Goal: Task Accomplishment & Management: Complete application form

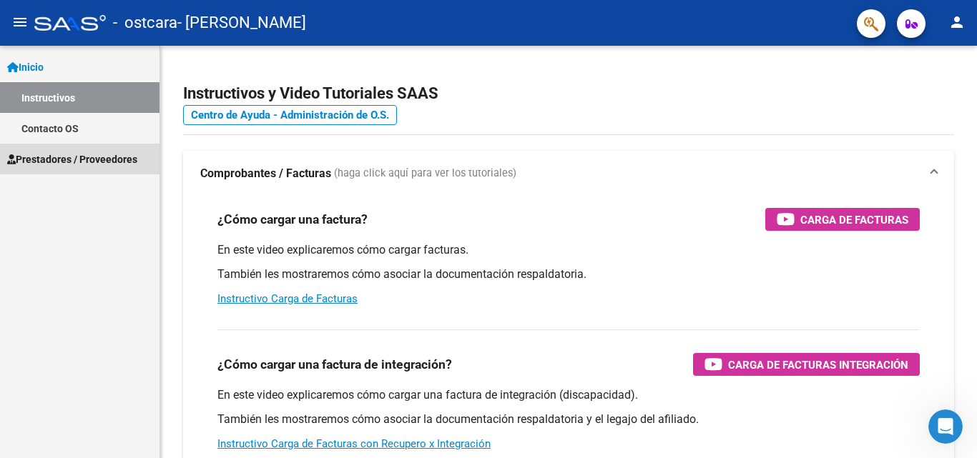
click at [49, 153] on span "Prestadores / Proveedores" at bounding box center [72, 160] width 130 height 16
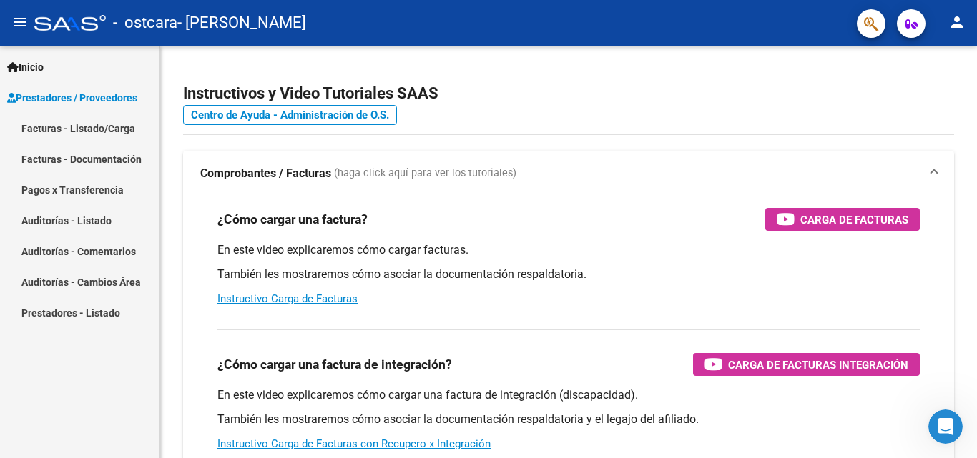
click at [68, 127] on link "Facturas - Listado/Carga" at bounding box center [79, 128] width 159 height 31
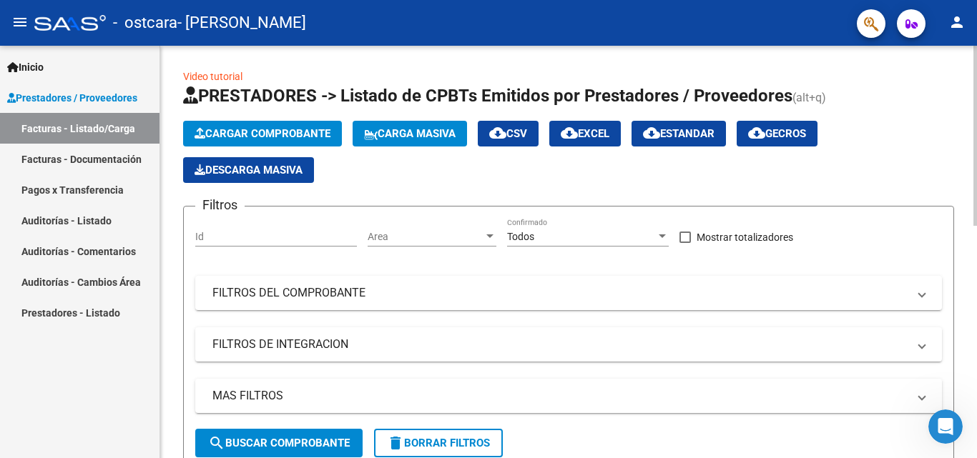
scroll to position [33, 0]
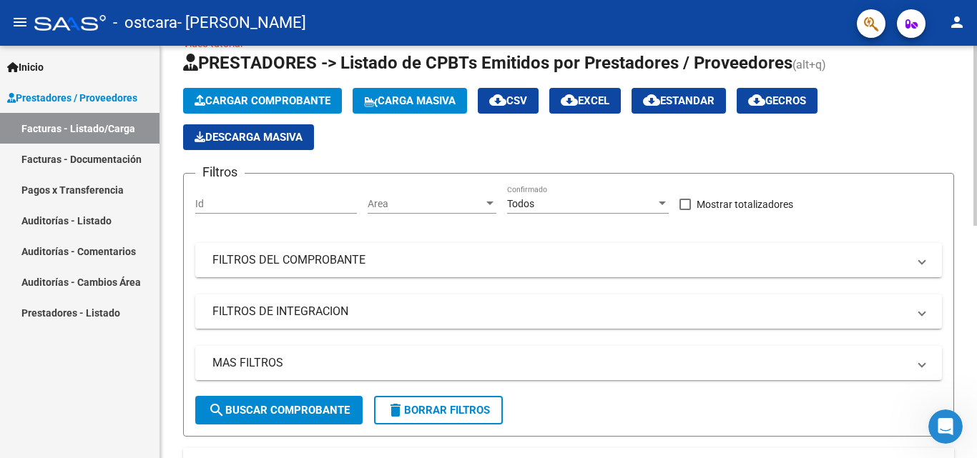
click at [974, 102] on div at bounding box center [975, 151] width 4 height 180
click at [248, 105] on span "Cargar Comprobante" at bounding box center [262, 100] width 136 height 13
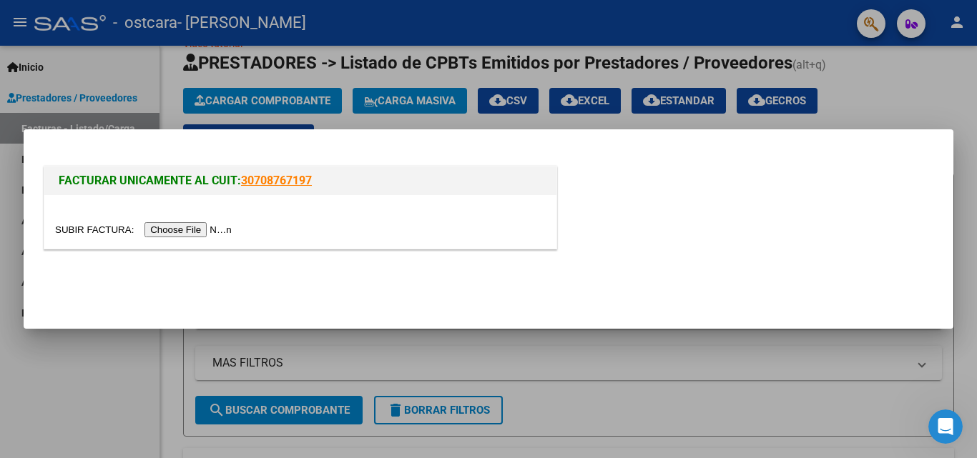
click at [201, 231] on input "file" at bounding box center [145, 229] width 181 height 15
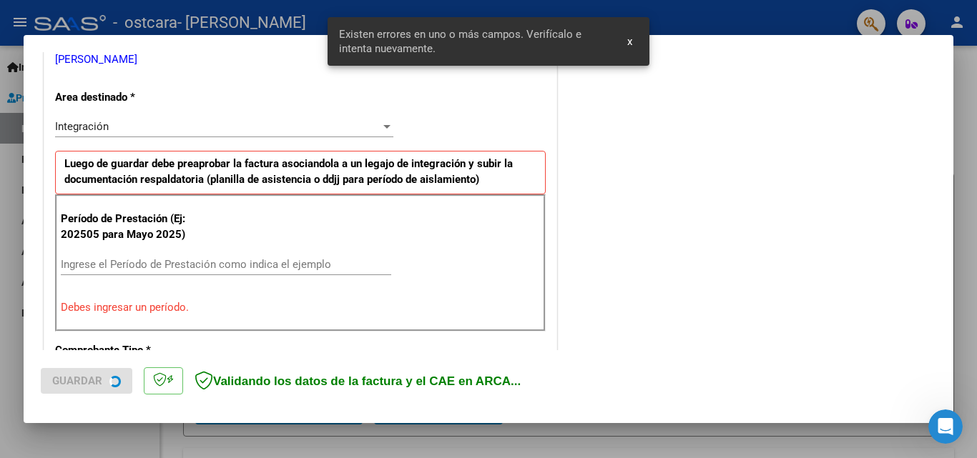
scroll to position [322, 0]
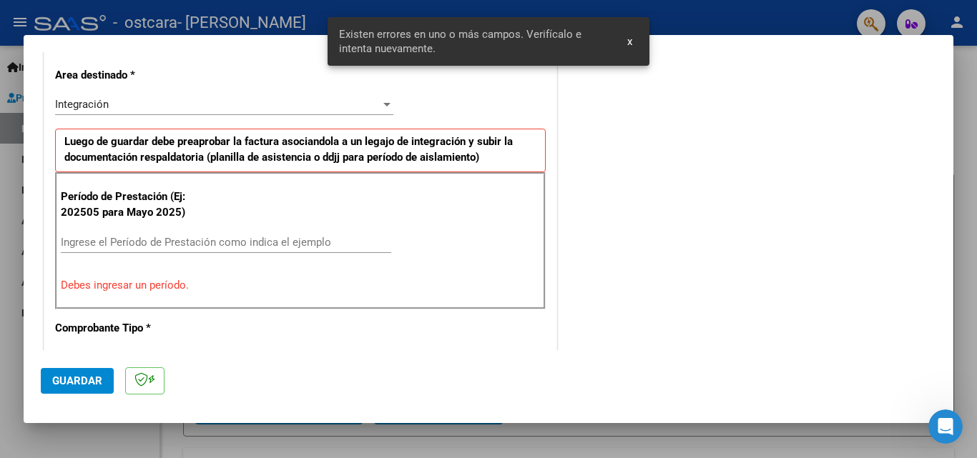
click at [119, 250] on div "Ingrese el Período de Prestación como indica el ejemplo" at bounding box center [226, 242] width 330 height 21
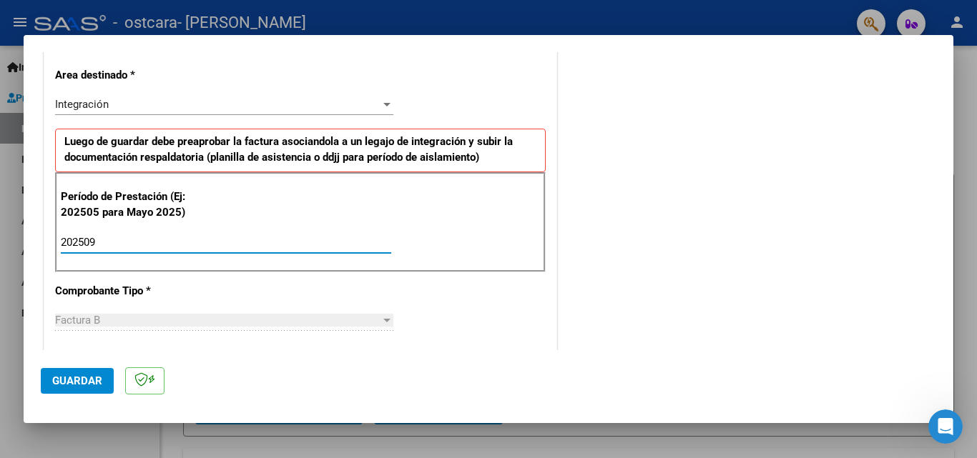
type input "202509"
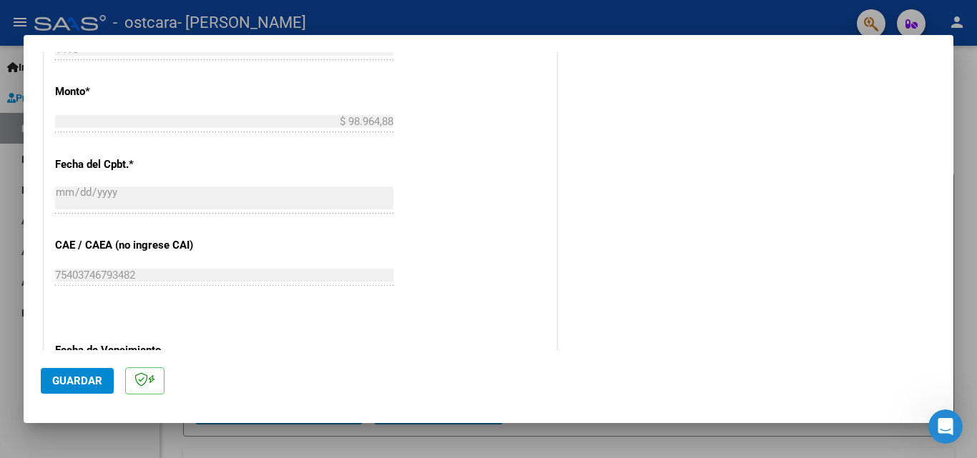
scroll to position [960, 0]
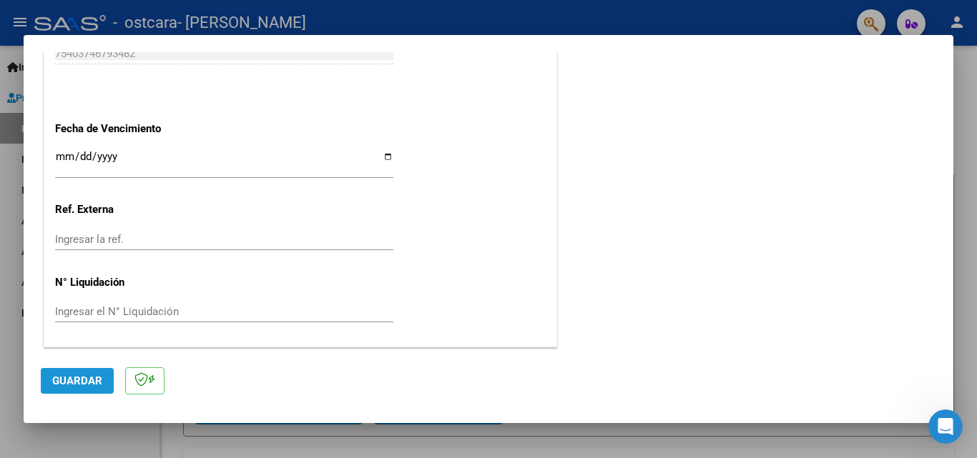
click at [84, 380] on span "Guardar" at bounding box center [77, 381] width 50 height 13
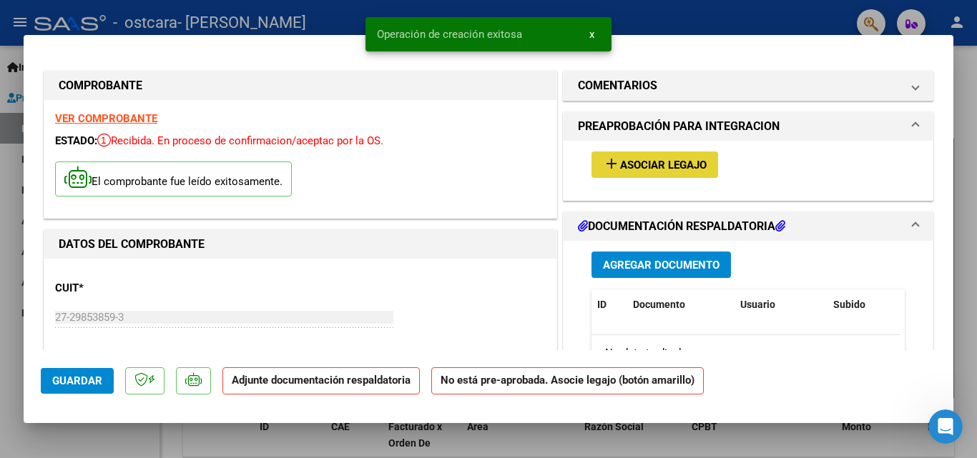
click at [671, 163] on span "Asociar Legajo" at bounding box center [663, 165] width 86 height 13
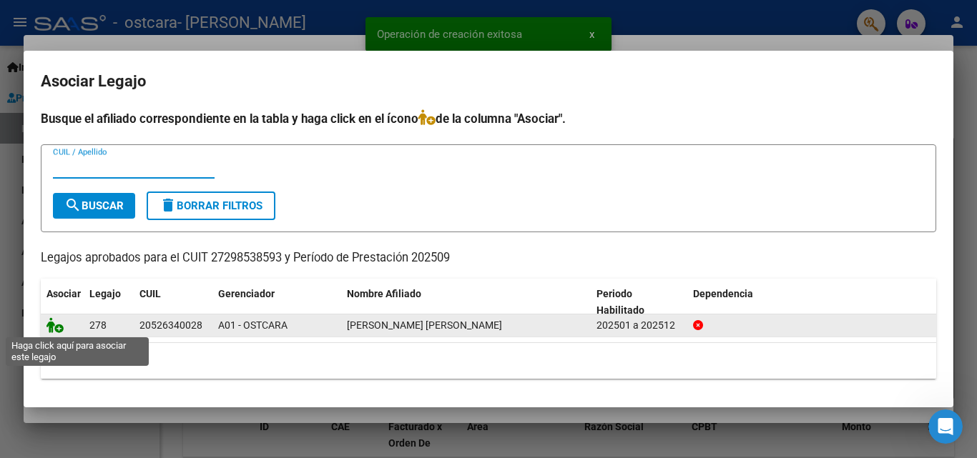
click at [56, 327] on icon at bounding box center [54, 325] width 17 height 16
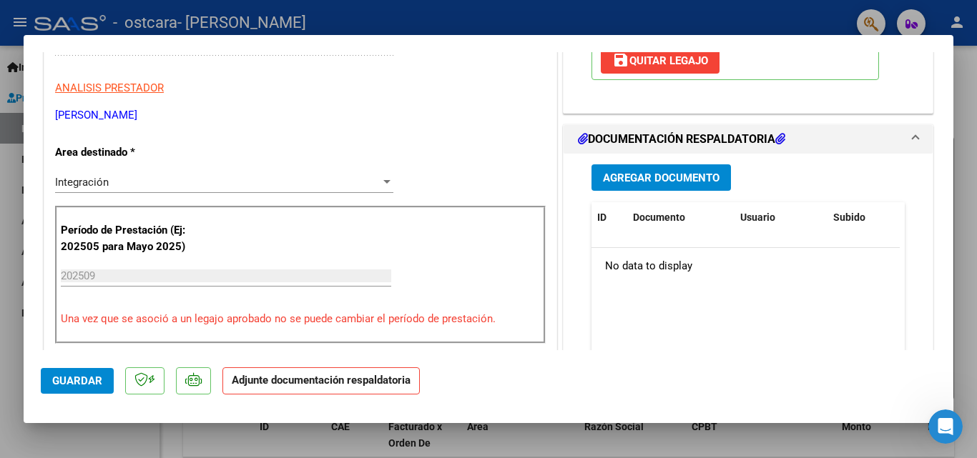
scroll to position [249, 0]
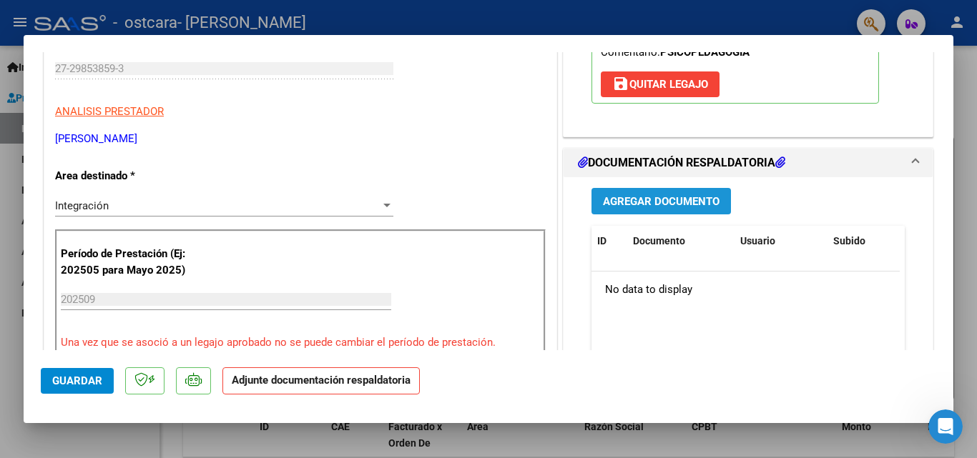
click at [648, 194] on span "Agregar Documento" at bounding box center [661, 200] width 117 height 13
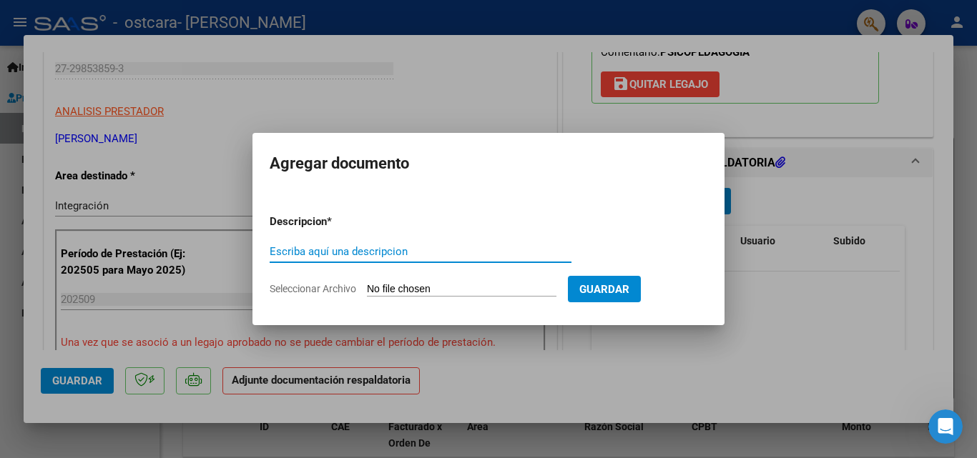
click at [362, 247] on input "Escriba aquí una descripcion" at bounding box center [421, 251] width 302 height 13
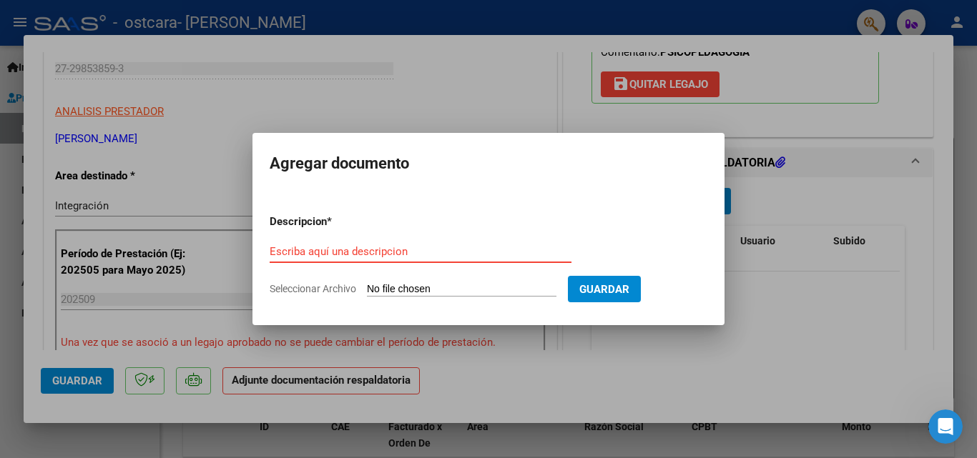
click at [338, 255] on input "Escriba aquí una descripcion" at bounding box center [421, 251] width 302 height 13
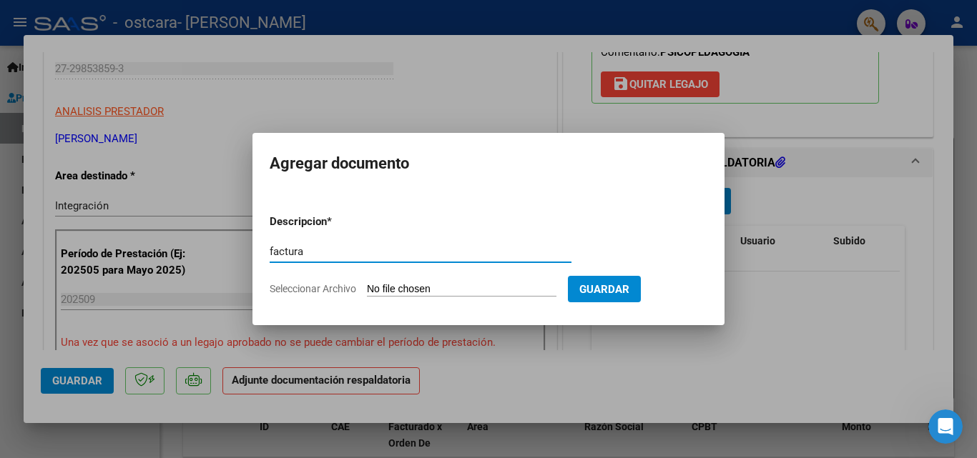
type input "factura"
click at [454, 283] on input "Seleccionar Archivo" at bounding box center [461, 290] width 189 height 14
type input "C:\fakepath\27298538593_006_00003_00001415.pdf"
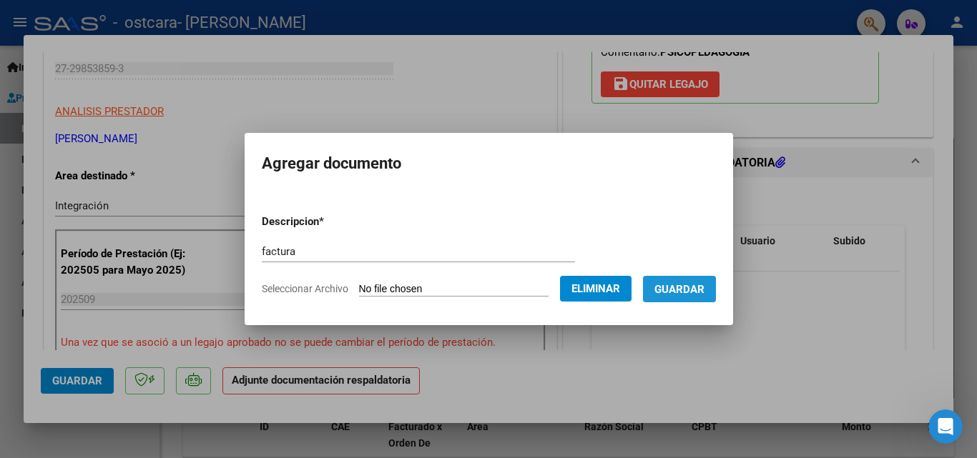
click at [681, 293] on span "Guardar" at bounding box center [679, 289] width 50 height 13
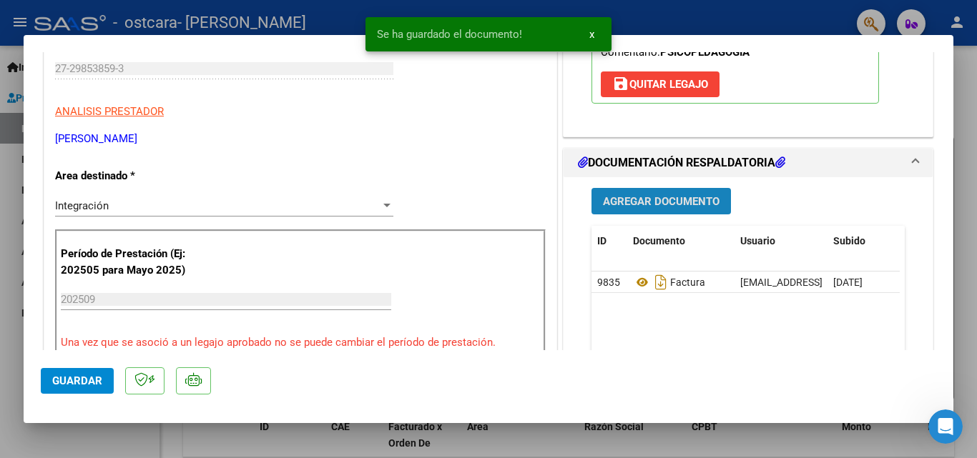
click at [675, 199] on span "Agregar Documento" at bounding box center [661, 201] width 117 height 13
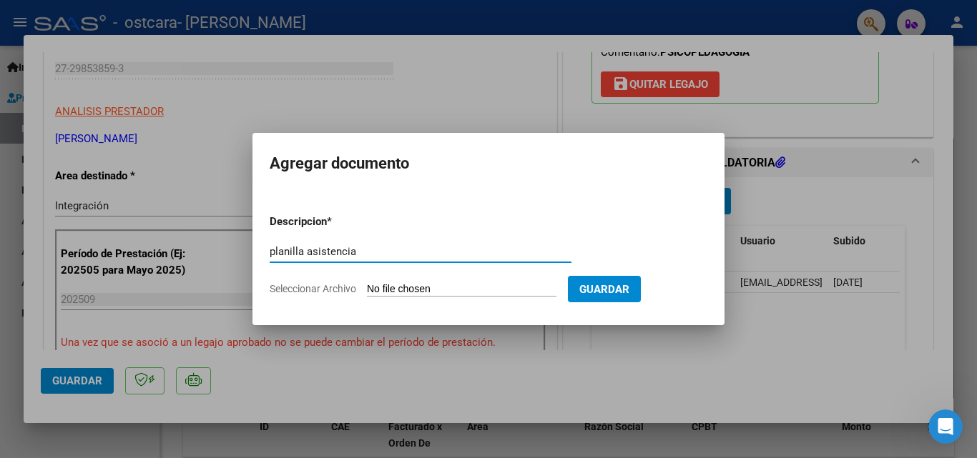
type input "planilla asistencia"
click at [400, 292] on input "Seleccionar Archivo" at bounding box center [461, 290] width 189 height 14
type input "C:\fakepath\[PERSON_NAME] 09-25.pdf"
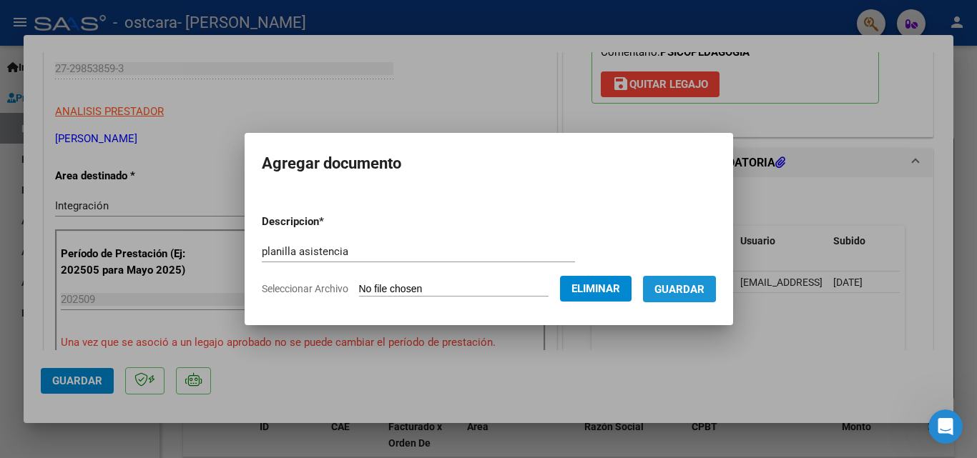
click at [686, 286] on span "Guardar" at bounding box center [679, 289] width 50 height 13
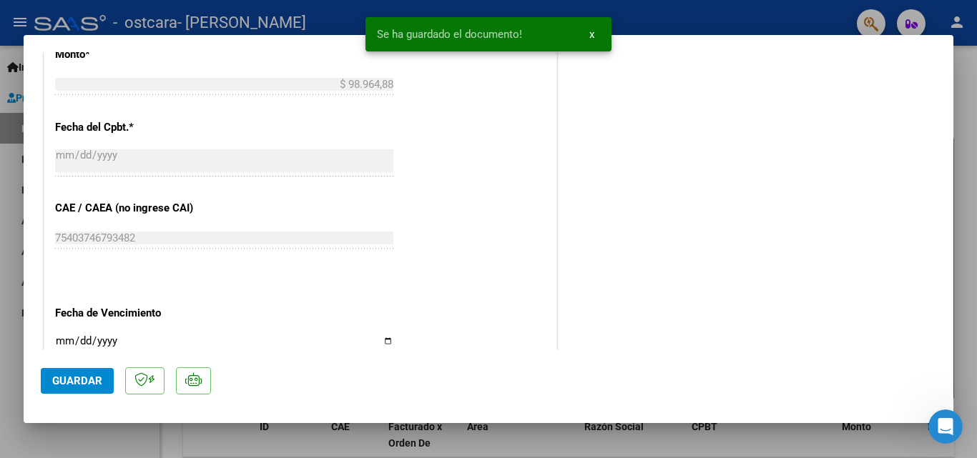
scroll to position [982, 0]
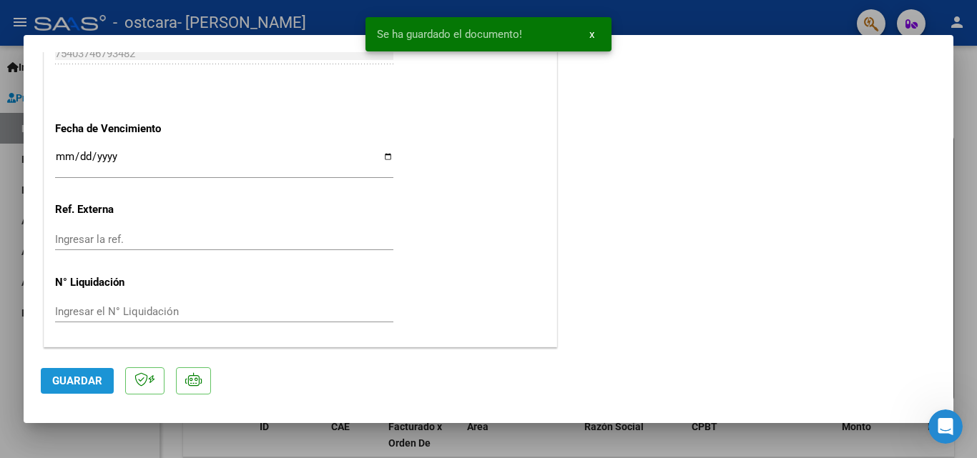
click at [73, 382] on span "Guardar" at bounding box center [77, 381] width 50 height 13
click at [596, 35] on button "x" at bounding box center [592, 34] width 28 height 26
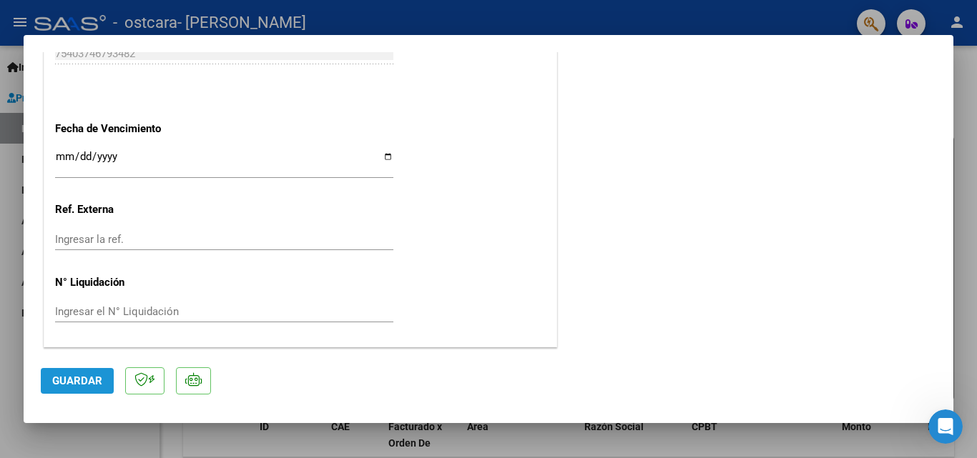
click at [102, 383] on button "Guardar" at bounding box center [77, 381] width 73 height 26
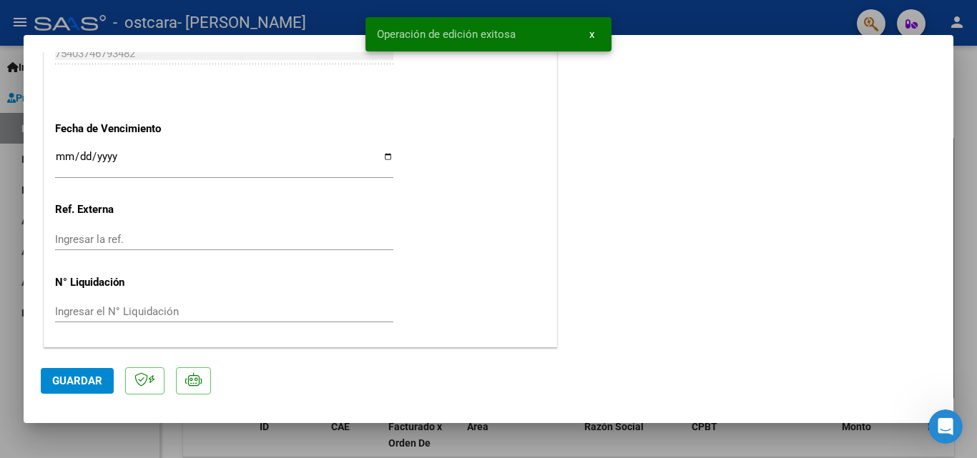
click at [758, 368] on mat-dialog-actions "Guardar" at bounding box center [488, 378] width 895 height 56
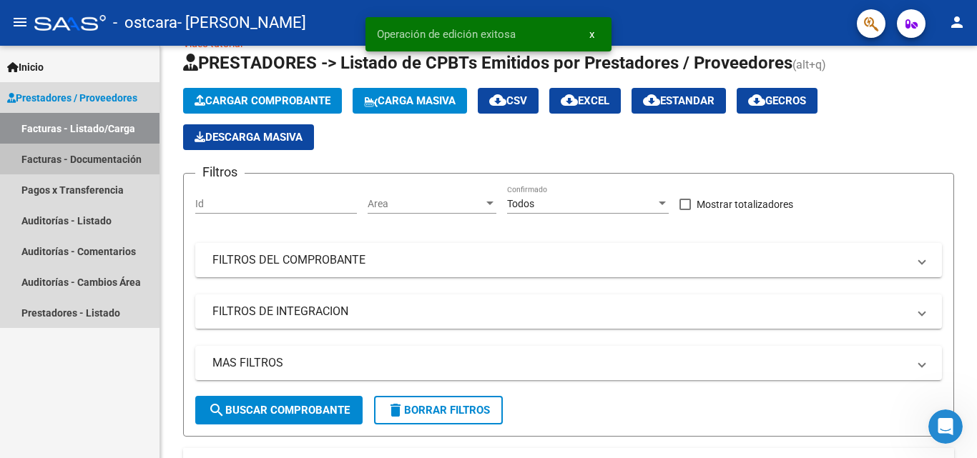
click at [63, 162] on link "Facturas - Documentación" at bounding box center [79, 159] width 159 height 31
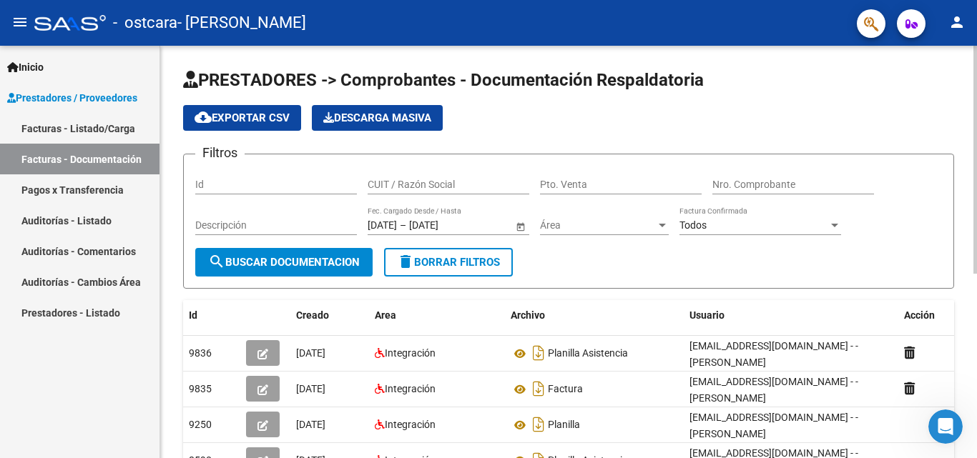
drag, startPoint x: 229, startPoint y: 347, endPoint x: 175, endPoint y: 356, distance: 54.3
click at [175, 356] on div "PRESTADORES -> Comprobantes - Documentación Respaldatoria cloud_download Export…" at bounding box center [568, 413] width 816 height 734
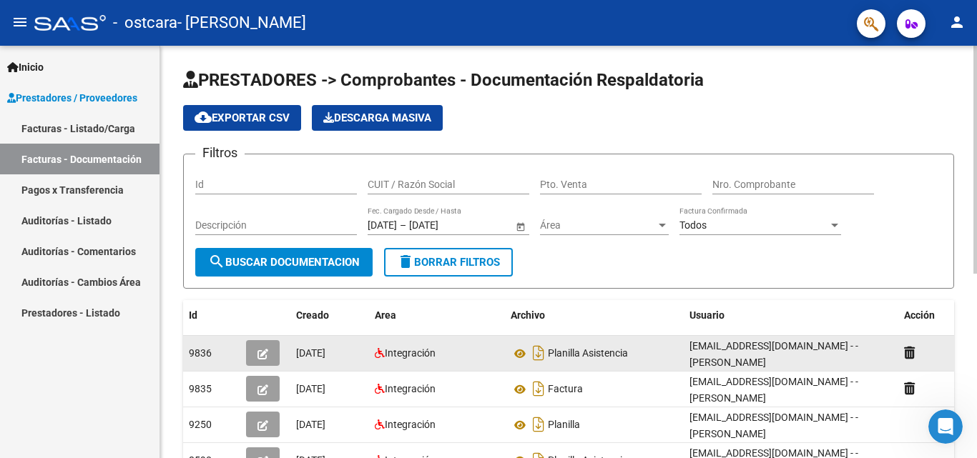
copy datatable-body-row "9836"
